Goal: Task Accomplishment & Management: Complete application form

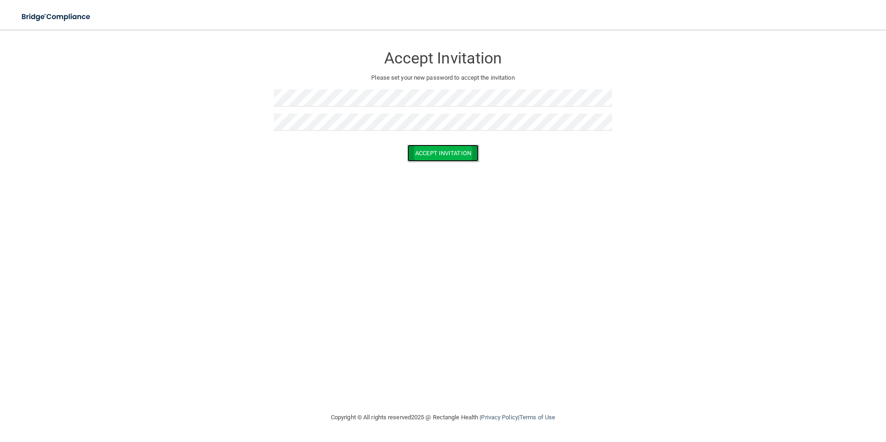
click at [472, 157] on button "Accept Invitation" at bounding box center [442, 153] width 71 height 17
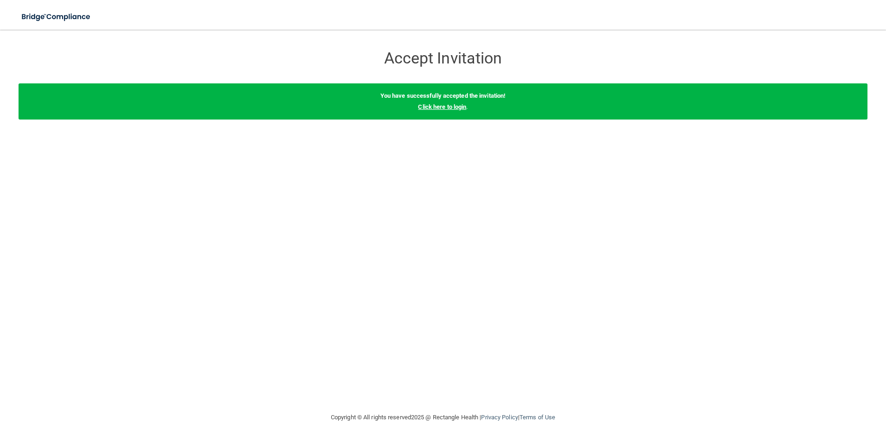
click at [426, 103] on link "Click here to login" at bounding box center [442, 106] width 48 height 7
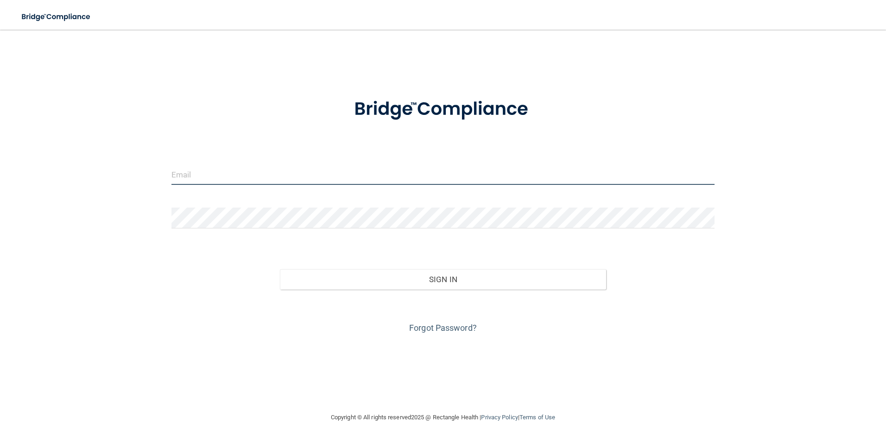
type input "nailgurl2015@gmail.com"
drag, startPoint x: 281, startPoint y: 172, endPoint x: 114, endPoint y: 177, distance: 167.3
click at [114, 177] on div "nailgurl2015@gmail.com Invalid email/password. You don't have permission to acc…" at bounding box center [443, 221] width 849 height 364
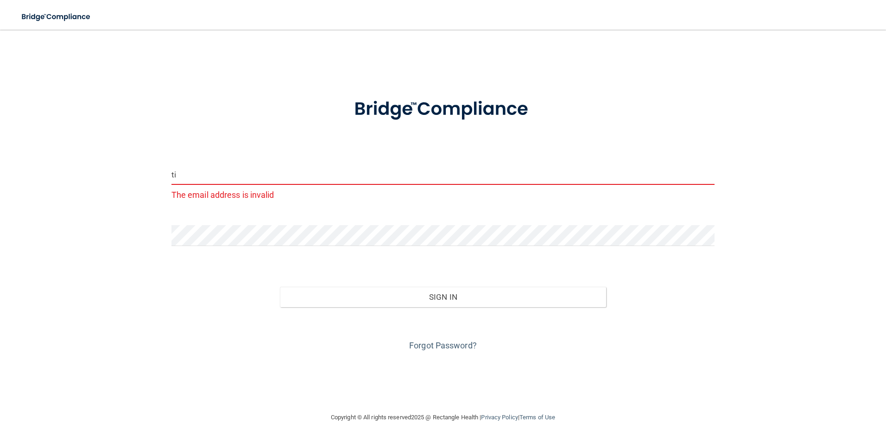
type input "tiffanyawells87@gmail.com"
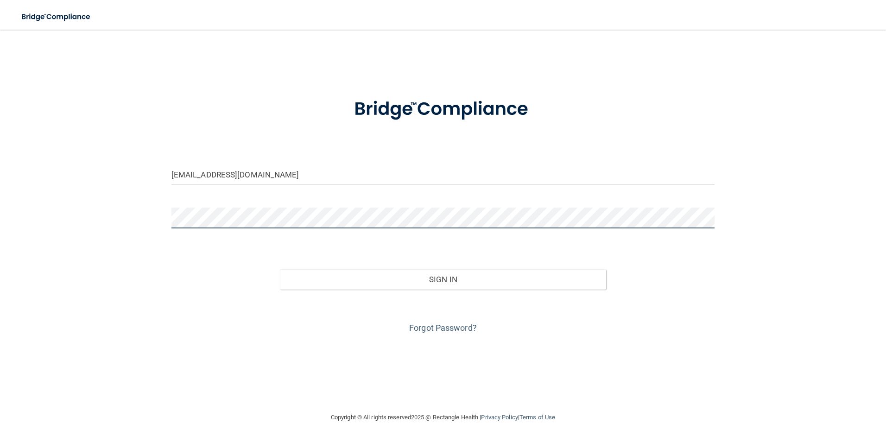
click at [127, 222] on div "tiffanyawells87@gmail.com Invalid email/password. You don't have permission to …" at bounding box center [443, 221] width 849 height 364
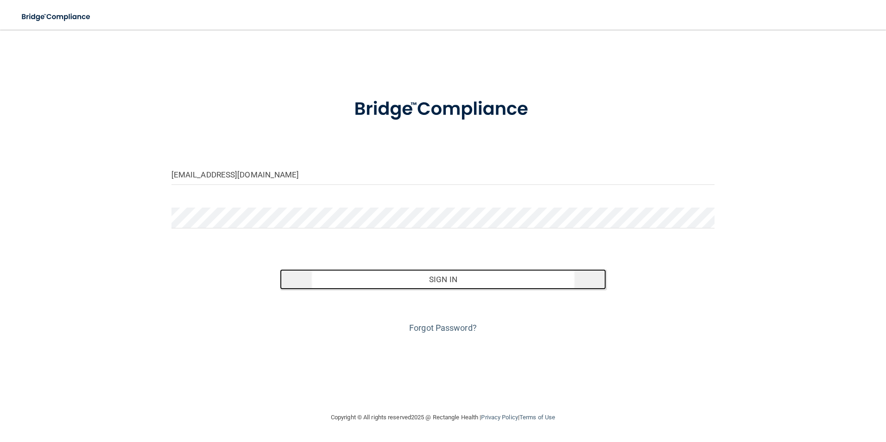
click at [371, 278] on button "Sign In" at bounding box center [443, 279] width 326 height 20
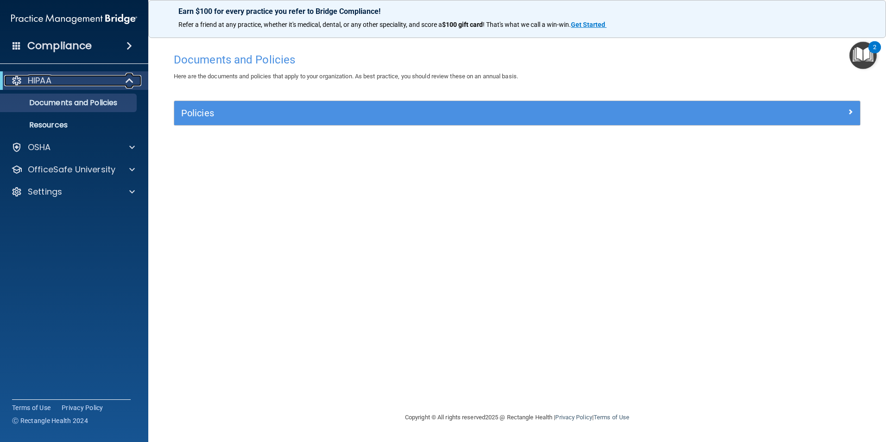
click at [44, 84] on p "HIPAA" at bounding box center [40, 80] width 24 height 11
click at [46, 81] on p "HIPAA" at bounding box center [40, 80] width 24 height 11
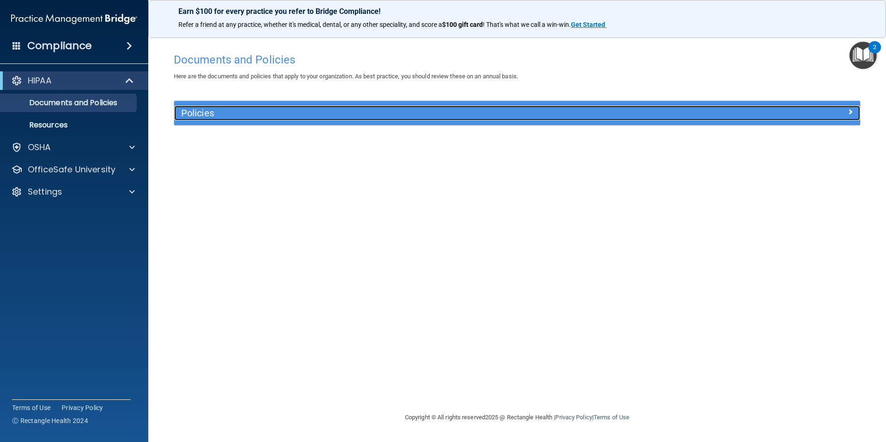
click at [196, 111] on h5 "Policies" at bounding box center [431, 113] width 500 height 10
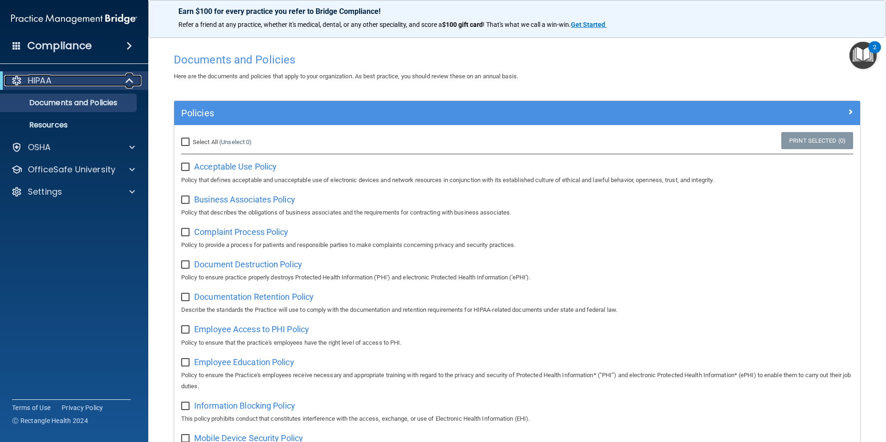
click at [81, 82] on div "HIPAA" at bounding box center [61, 80] width 114 height 11
click at [126, 44] on span at bounding box center [129, 45] width 6 height 11
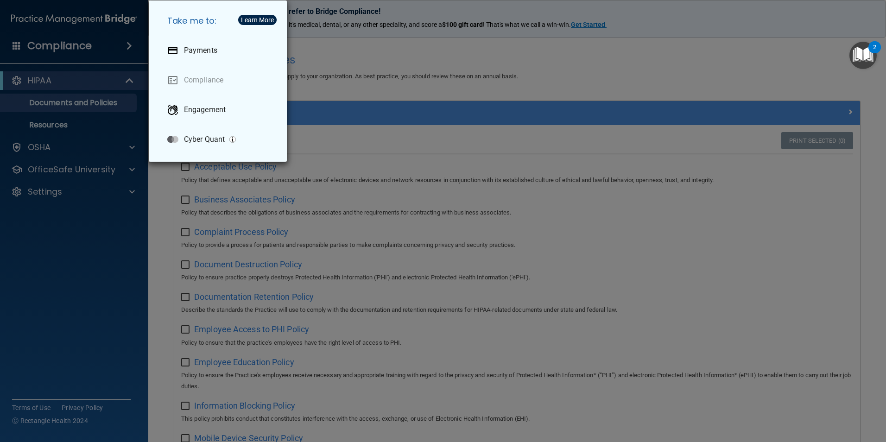
click at [85, 45] on div "Take me to: Payments Compliance Engagement Cyber Quant" at bounding box center [443, 221] width 886 height 442
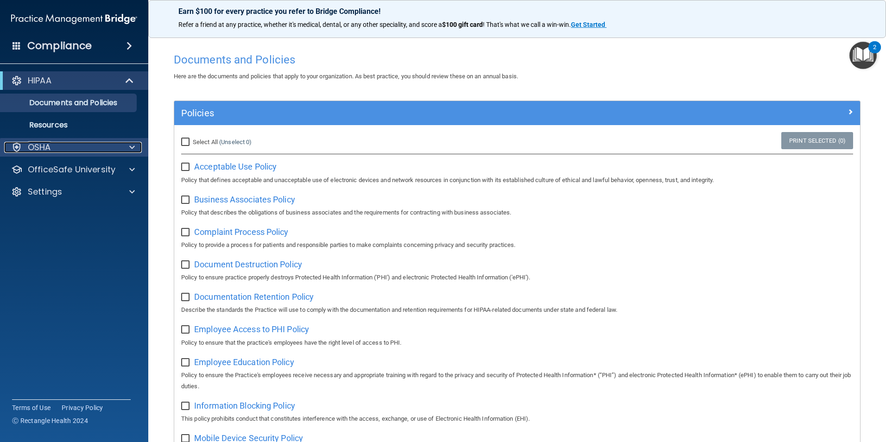
click at [95, 147] on div "OSHA" at bounding box center [61, 147] width 115 height 11
click at [97, 101] on p "Documents and Policies" at bounding box center [69, 102] width 126 height 9
click at [71, 122] on p "Resources" at bounding box center [69, 124] width 126 height 9
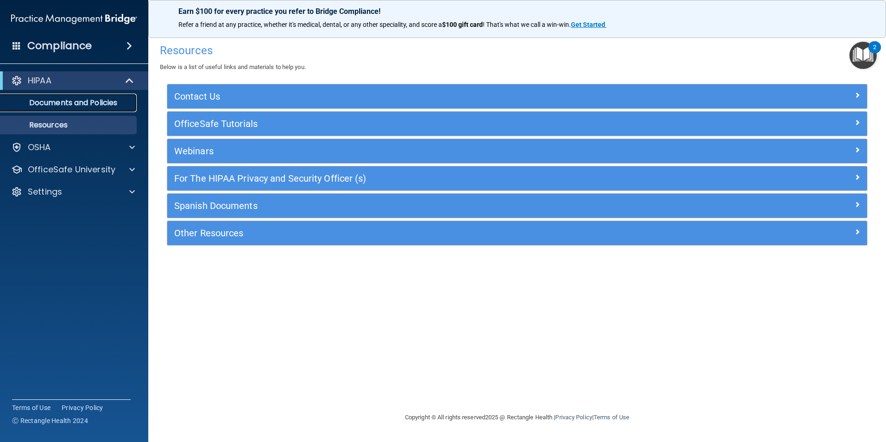
click at [72, 100] on p "Documents and Policies" at bounding box center [69, 102] width 126 height 9
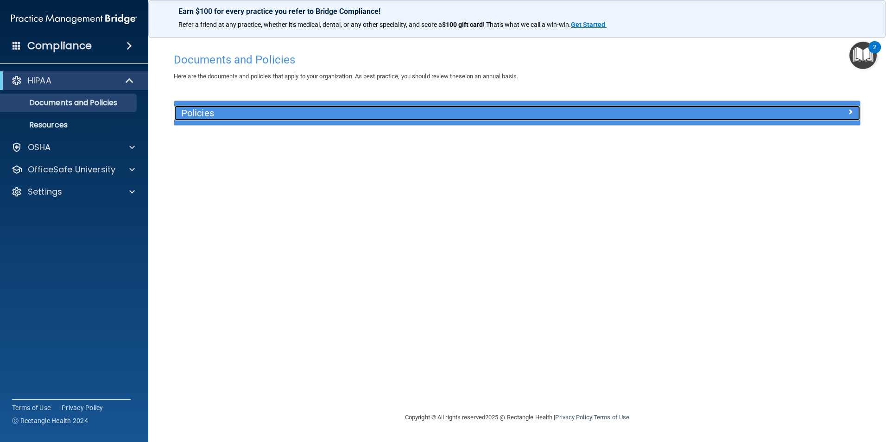
click at [212, 109] on h5 "Policies" at bounding box center [431, 113] width 500 height 10
